Goal: Transaction & Acquisition: Download file/media

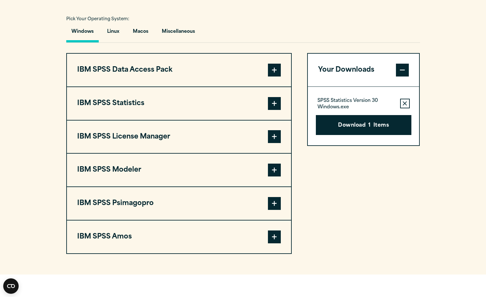
scroll to position [482, 0]
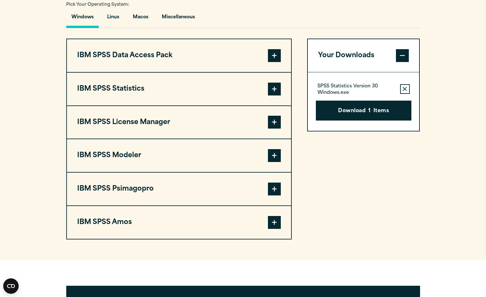
click at [272, 222] on span at bounding box center [274, 222] width 13 height 13
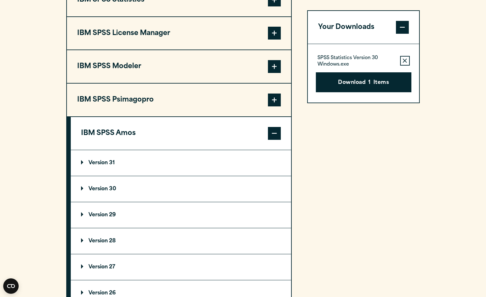
scroll to position [578, 0]
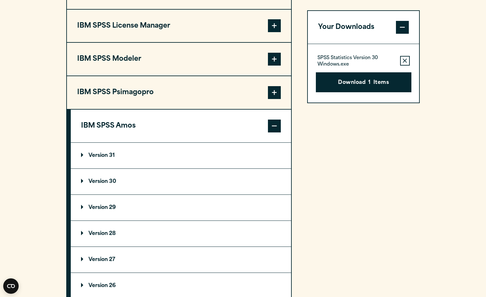
click at [103, 179] on p "Version 30" at bounding box center [98, 181] width 35 height 5
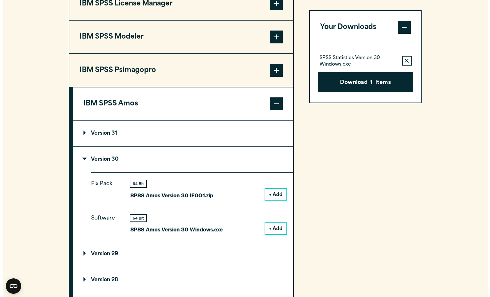
scroll to position [611, 0]
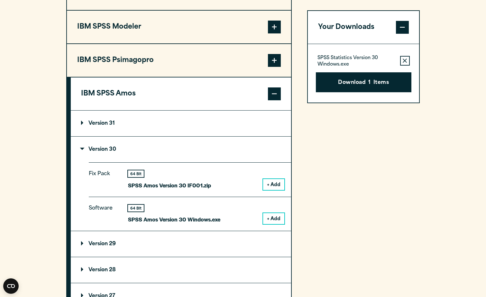
click at [271, 220] on button "+ Add" at bounding box center [273, 218] width 21 height 11
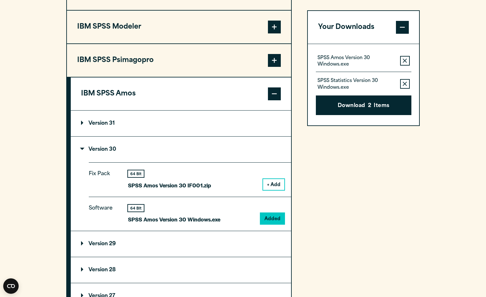
click at [275, 186] on button "+ Add" at bounding box center [273, 184] width 21 height 11
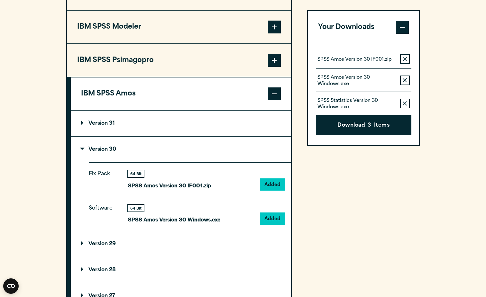
click at [404, 104] on icon "button" at bounding box center [404, 103] width 4 height 4
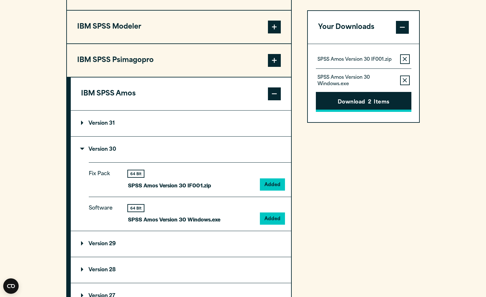
click at [361, 104] on button "Download 2 Items" at bounding box center [363, 102] width 95 height 20
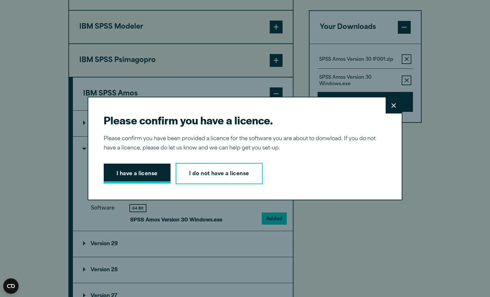
click at [144, 171] on button "I have a license" at bounding box center [137, 174] width 67 height 20
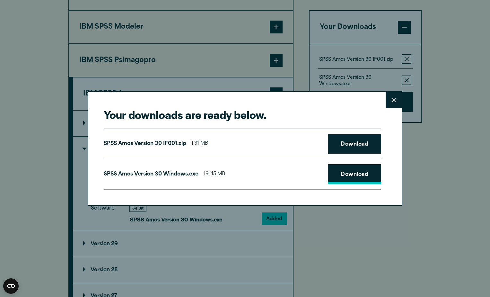
click at [355, 175] on link "Download" at bounding box center [354, 174] width 53 height 20
click at [345, 145] on link "Download" at bounding box center [354, 144] width 53 height 20
